Goal: Register for event/course

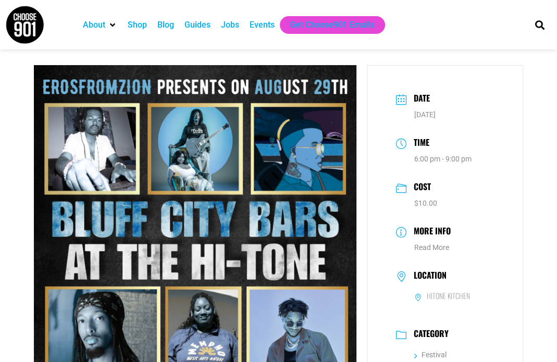
scroll to position [8, 0]
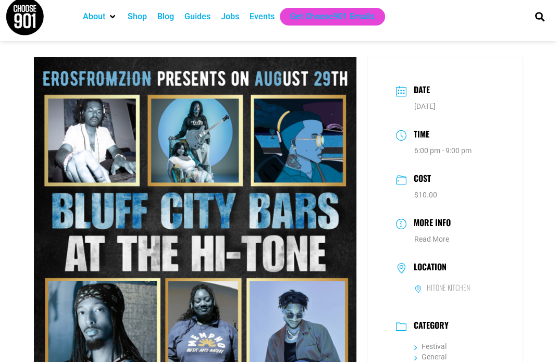
click at [257, 18] on div "Events" at bounding box center [262, 16] width 25 height 13
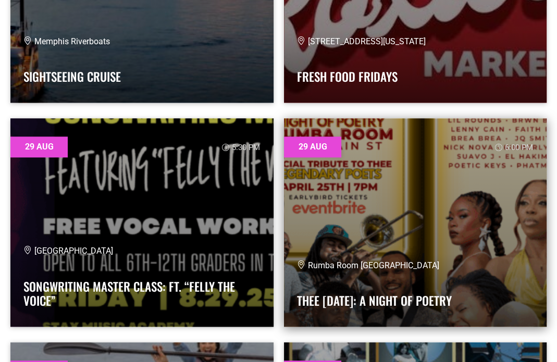
scroll to position [31439, 0]
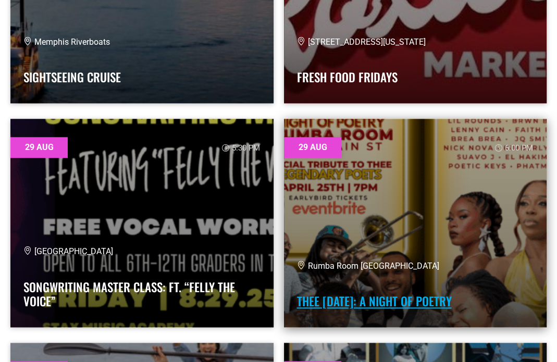
click at [342, 309] on link "Thee [DATE]: A Night of Poetry" at bounding box center [374, 301] width 155 height 18
click at [342, 308] on link "Thee [DATE]: A Night of Poetry" at bounding box center [374, 301] width 155 height 18
click at [342, 305] on link "Thee [DATE]: A Night of Poetry" at bounding box center [374, 301] width 155 height 18
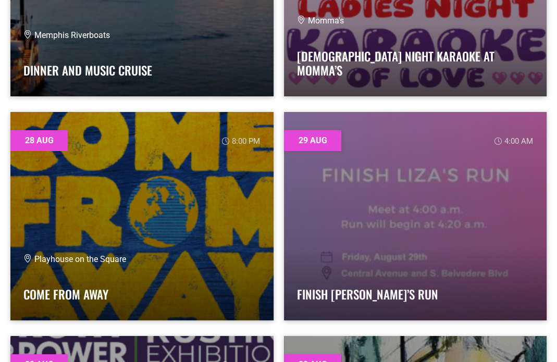
scroll to position [30630, 0]
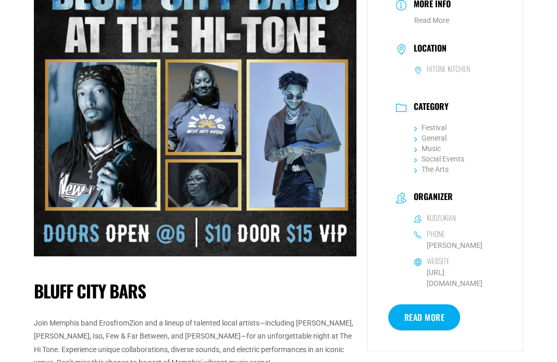
scroll to position [227, 0]
click at [424, 312] on link "Read More" at bounding box center [424, 317] width 72 height 26
